Goal: Information Seeking & Learning: Learn about a topic

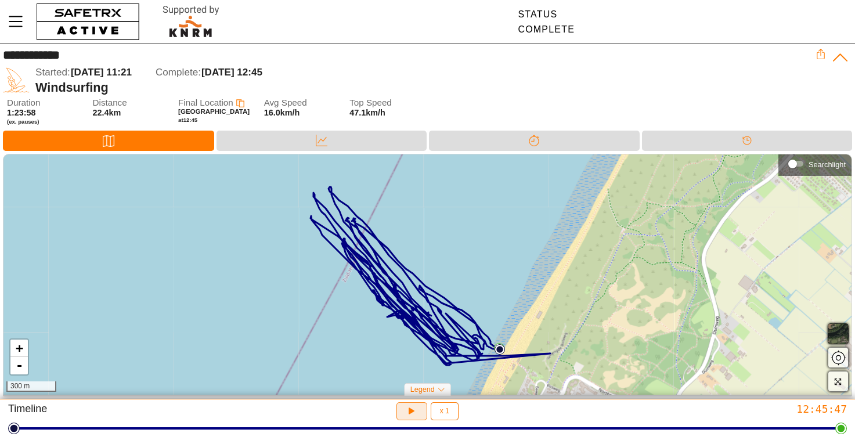
click at [411, 407] on icon "button" at bounding box center [412, 411] width 12 height 12
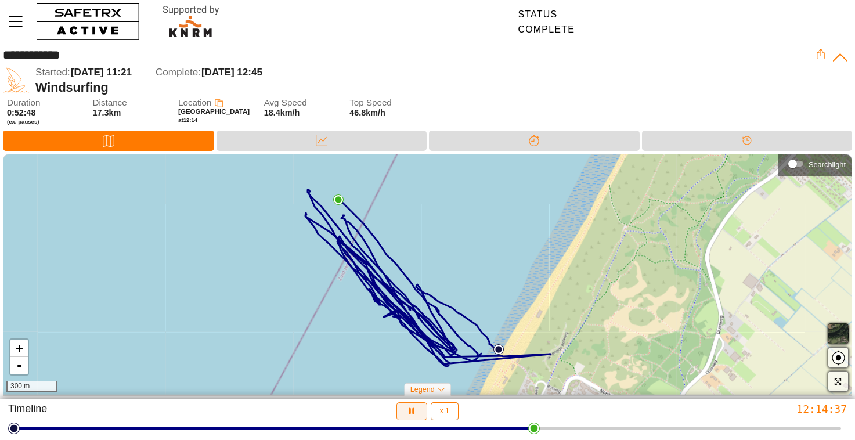
click at [415, 412] on icon "button" at bounding box center [412, 411] width 12 height 12
drag, startPoint x: 535, startPoint y: 434, endPoint x: 516, endPoint y: 434, distance: 19.2
click at [516, 434] on html "**********" at bounding box center [427, 220] width 855 height 440
click at [410, 411] on icon "button" at bounding box center [410, 409] width 9 height 9
click at [410, 411] on icon "button" at bounding box center [412, 411] width 6 height 7
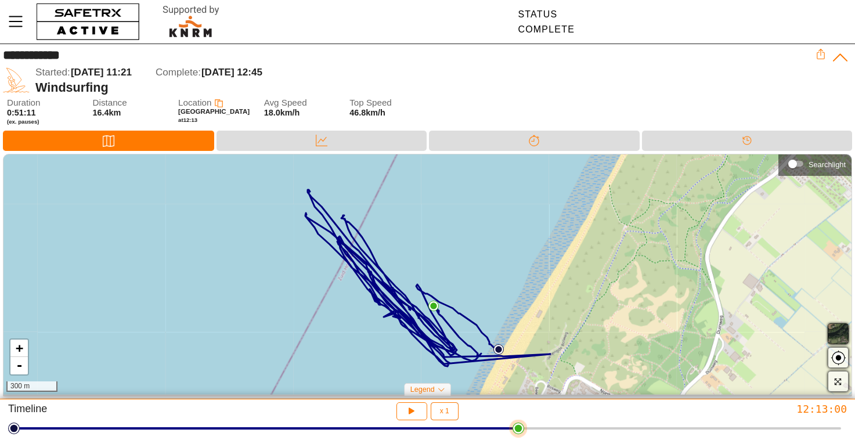
click at [410, 422] on div at bounding box center [428, 428] width 828 height 16
drag, startPoint x: 414, startPoint y: 426, endPoint x: 554, endPoint y: 423, distance: 140.0
click at [554, 423] on html "**********" at bounding box center [427, 220] width 855 height 440
click at [407, 411] on icon "button" at bounding box center [412, 411] width 12 height 12
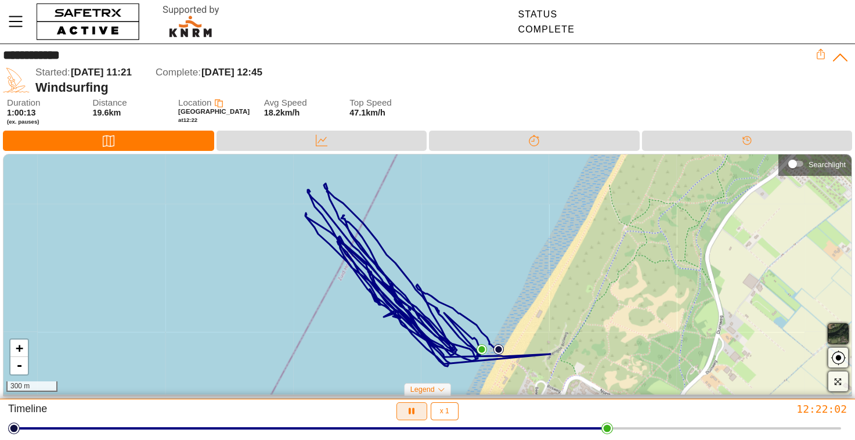
click at [409, 411] on icon "button" at bounding box center [412, 411] width 12 height 12
click at [602, 433] on html "**********" at bounding box center [427, 220] width 855 height 440
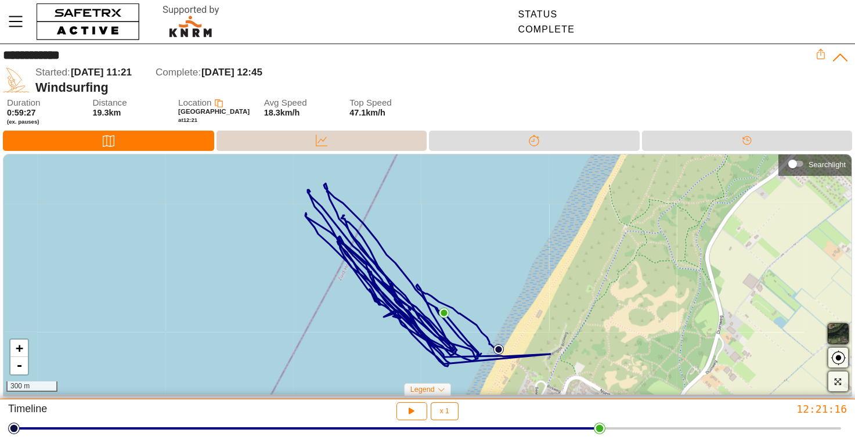
click at [300, 145] on div "Data" at bounding box center [322, 141] width 211 height 20
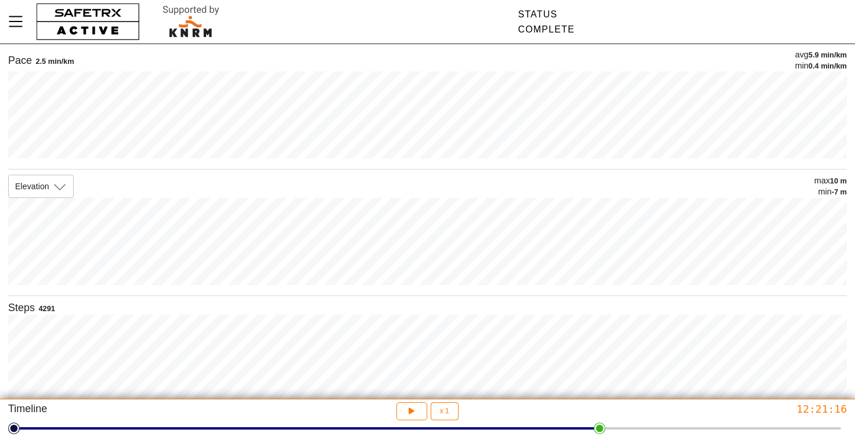
scroll to position [242, 0]
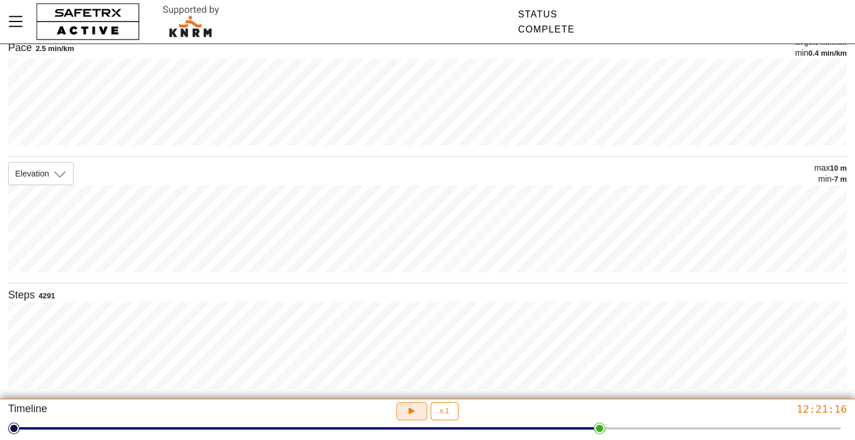
click at [409, 409] on icon "button" at bounding box center [410, 409] width 9 height 9
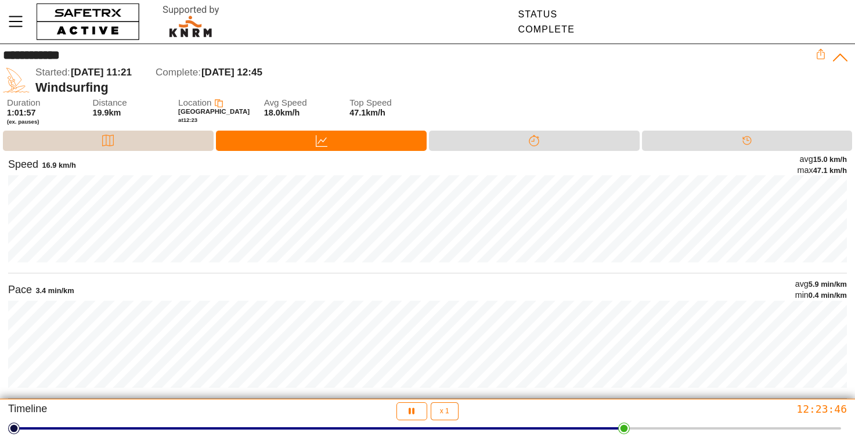
click at [137, 135] on div "Map" at bounding box center [108, 141] width 211 height 20
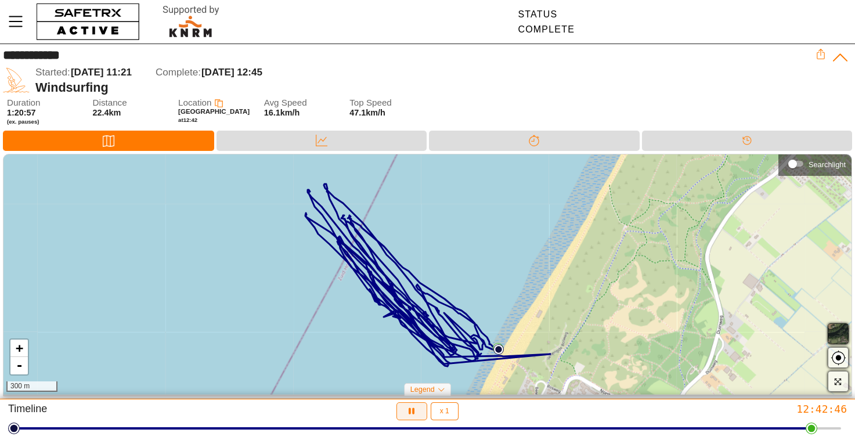
click at [417, 410] on icon "button" at bounding box center [412, 411] width 12 height 12
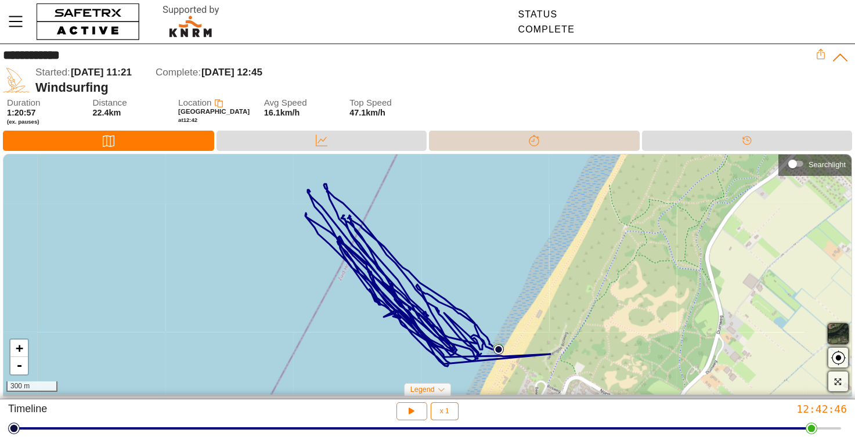
click at [461, 140] on div "Splits" at bounding box center [534, 141] width 211 height 20
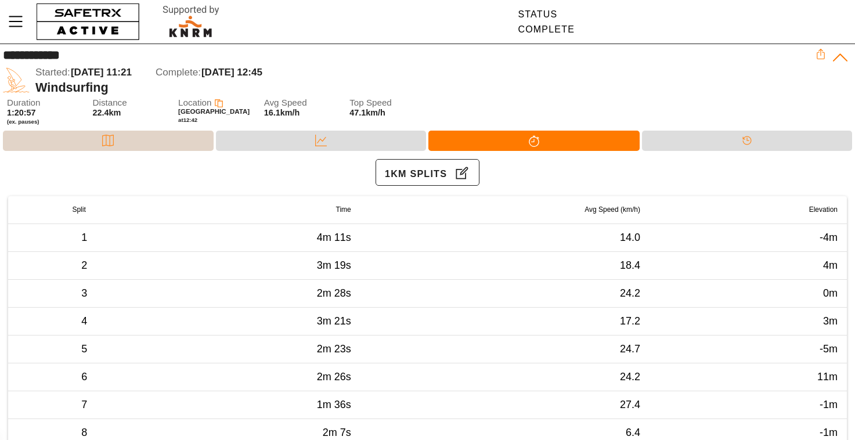
click at [158, 150] on div "Map" at bounding box center [108, 141] width 211 height 20
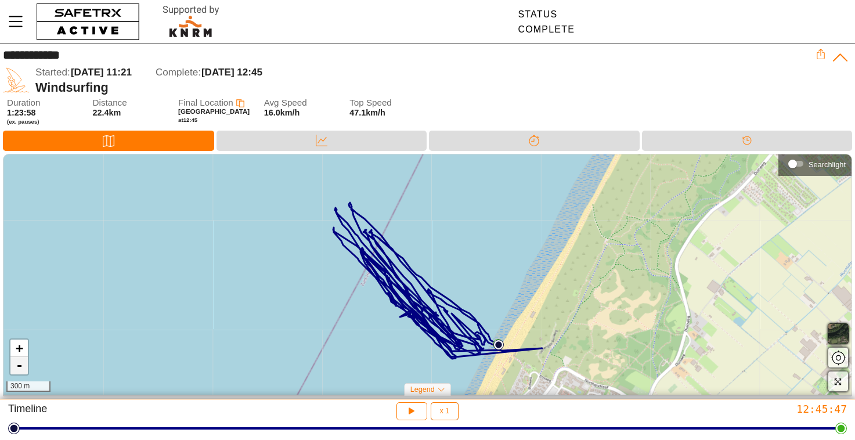
click at [23, 366] on link "-" at bounding box center [18, 365] width 17 height 17
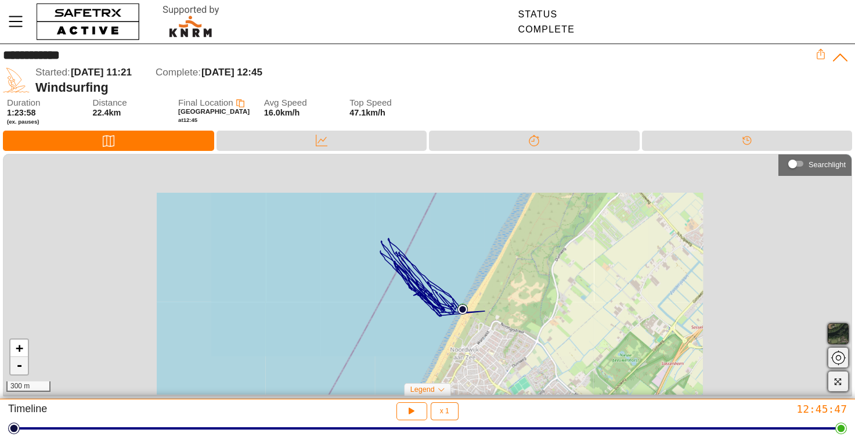
click at [23, 366] on link "-" at bounding box center [18, 365] width 17 height 17
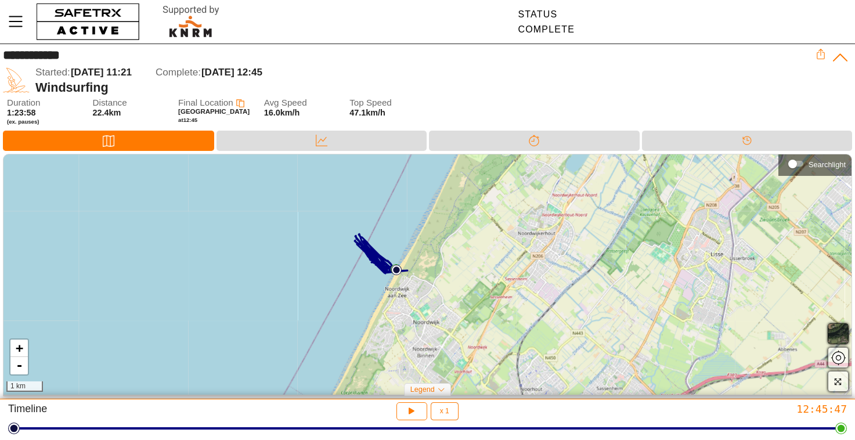
drag, startPoint x: 628, startPoint y: 237, endPoint x: 579, endPoint y: 214, distance: 54.0
click at [579, 214] on div "+ - 1 km" at bounding box center [427, 274] width 848 height 240
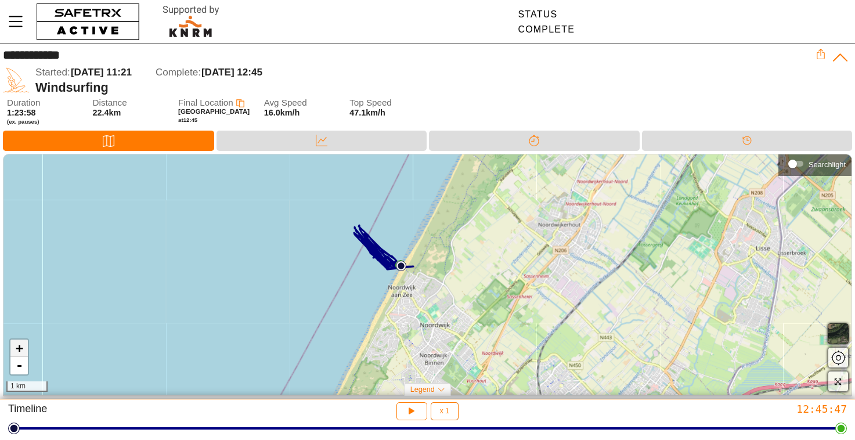
click at [10, 346] on link "+" at bounding box center [18, 348] width 17 height 17
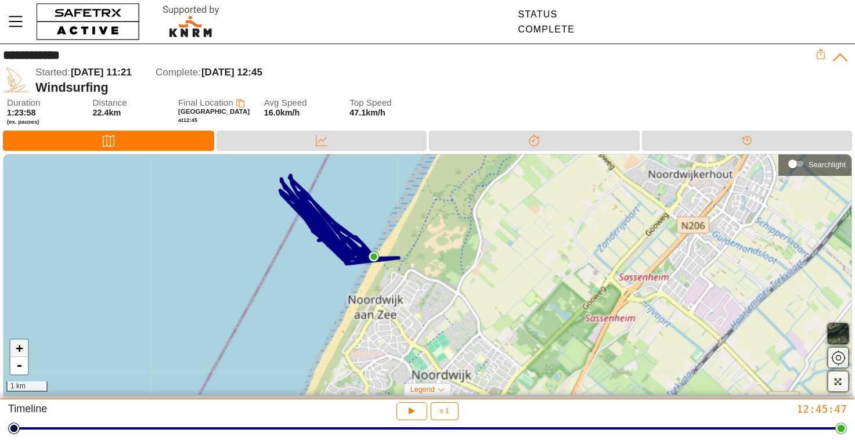
click at [10, 346] on link "+" at bounding box center [18, 348] width 17 height 17
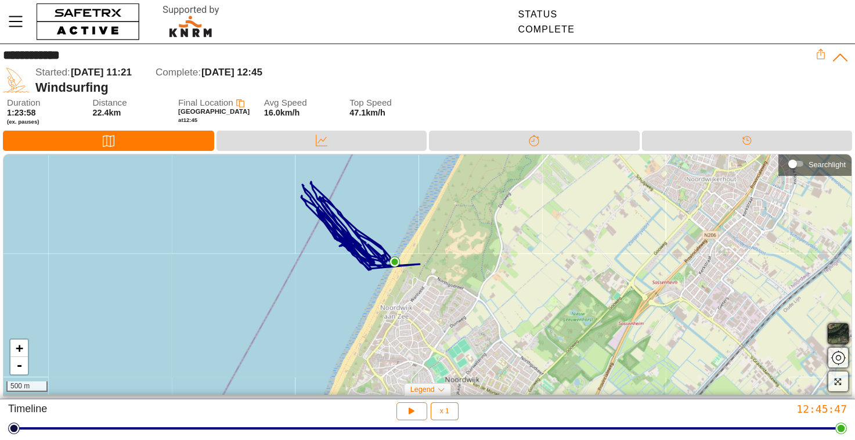
drag, startPoint x: 319, startPoint y: 254, endPoint x: 368, endPoint y: 275, distance: 53.8
click at [372, 274] on div "+ - 500 m" at bounding box center [427, 274] width 848 height 240
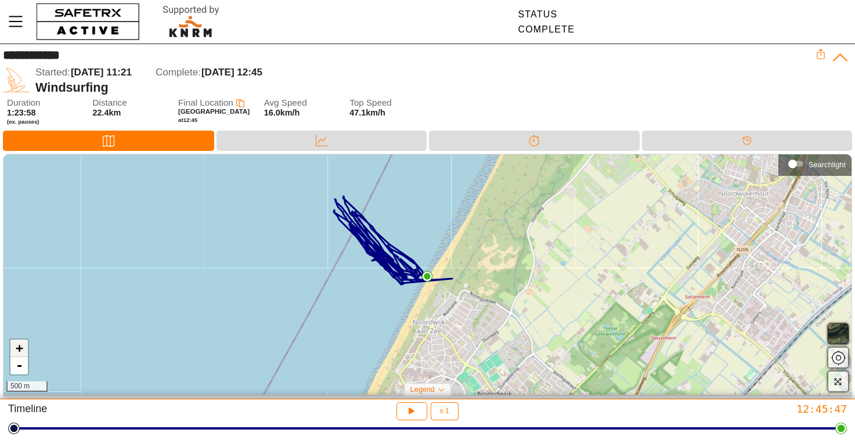
click at [27, 346] on link "+" at bounding box center [18, 348] width 17 height 17
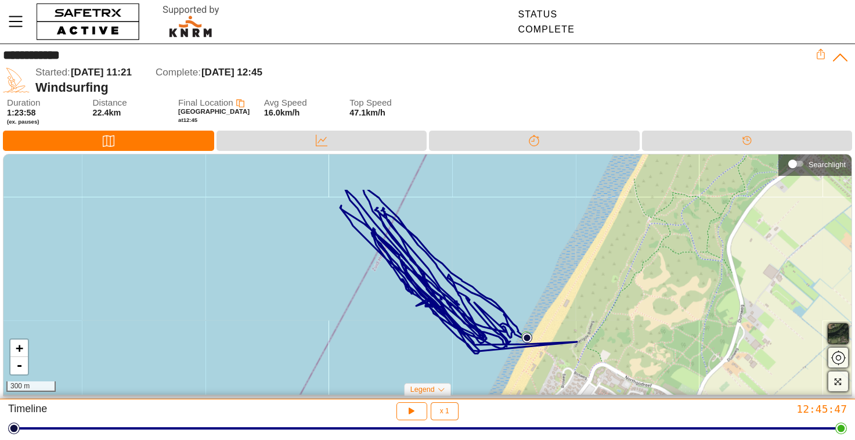
drag, startPoint x: 339, startPoint y: 215, endPoint x: 442, endPoint y: 276, distance: 119.2
click at [443, 275] on div "+ - 300 m" at bounding box center [427, 274] width 848 height 240
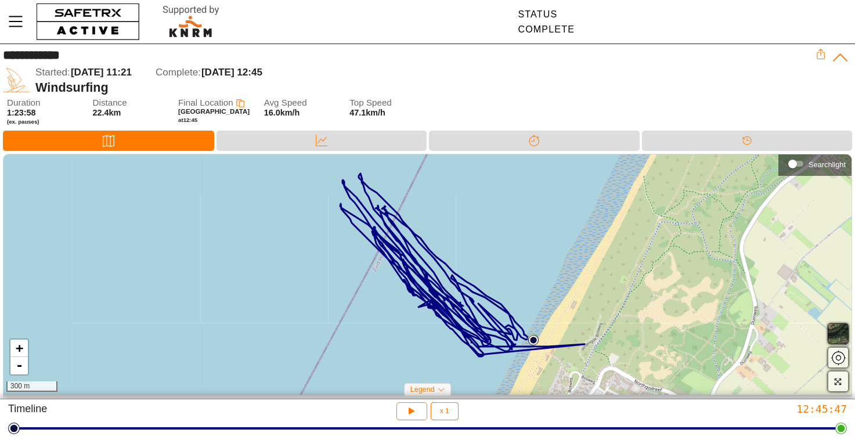
click at [844, 436] on div at bounding box center [427, 428] width 839 height 16
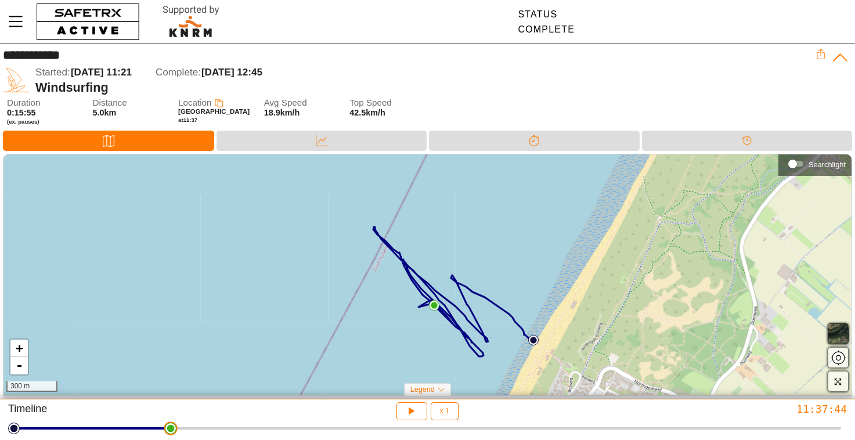
drag, startPoint x: 843, startPoint y: 429, endPoint x: 167, endPoint y: 418, distance: 676.1
click at [167, 418] on html "**********" at bounding box center [427, 220] width 855 height 440
drag, startPoint x: 177, startPoint y: 430, endPoint x: 91, endPoint y: 426, distance: 86.0
click at [91, 426] on html "**********" at bounding box center [427, 220] width 855 height 440
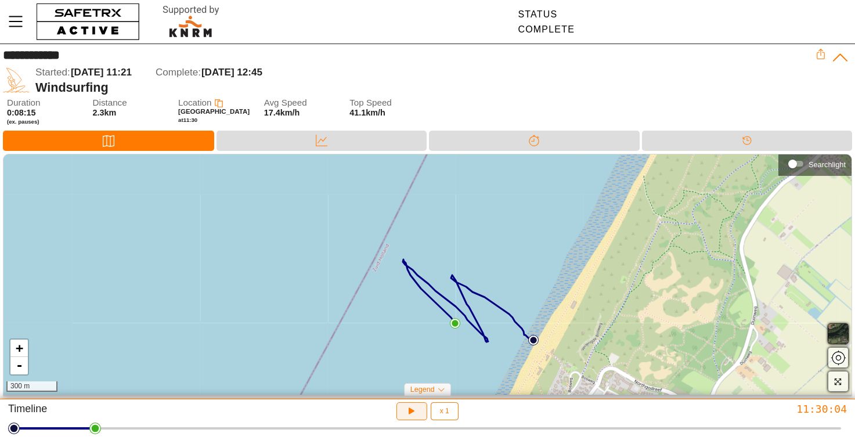
click at [409, 407] on icon "button" at bounding box center [412, 411] width 12 height 12
